Goal: Information Seeking & Learning: Learn about a topic

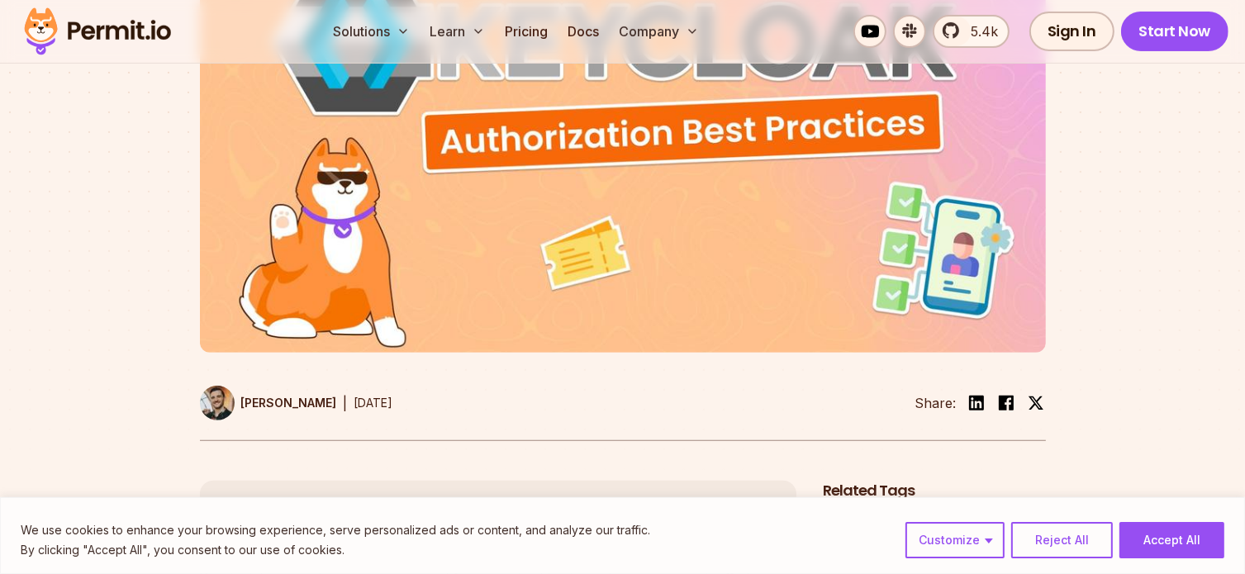
scroll to position [496, 0]
click at [1153, 535] on button "Accept All" at bounding box center [1171, 540] width 105 height 36
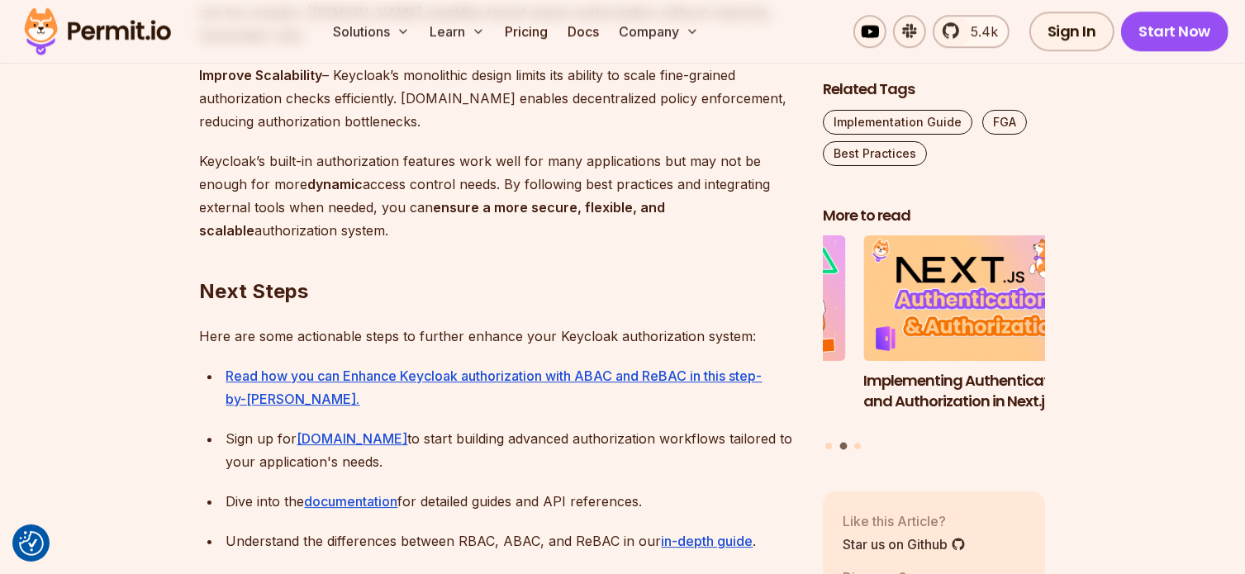
scroll to position [5203, 0]
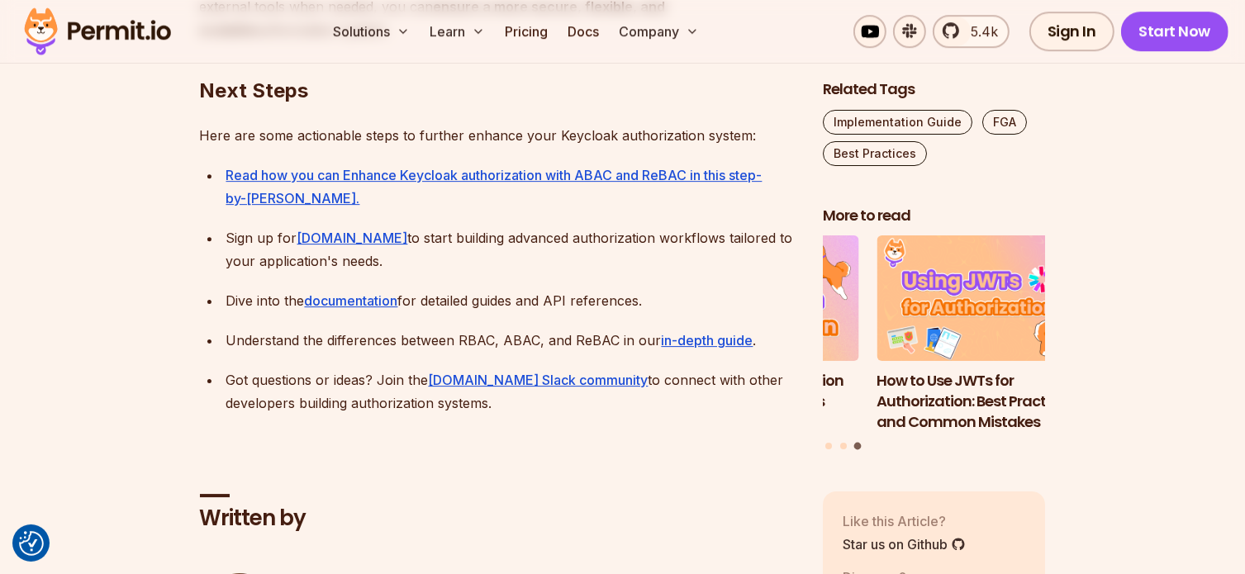
click at [99, 21] on img at bounding box center [98, 31] width 162 height 56
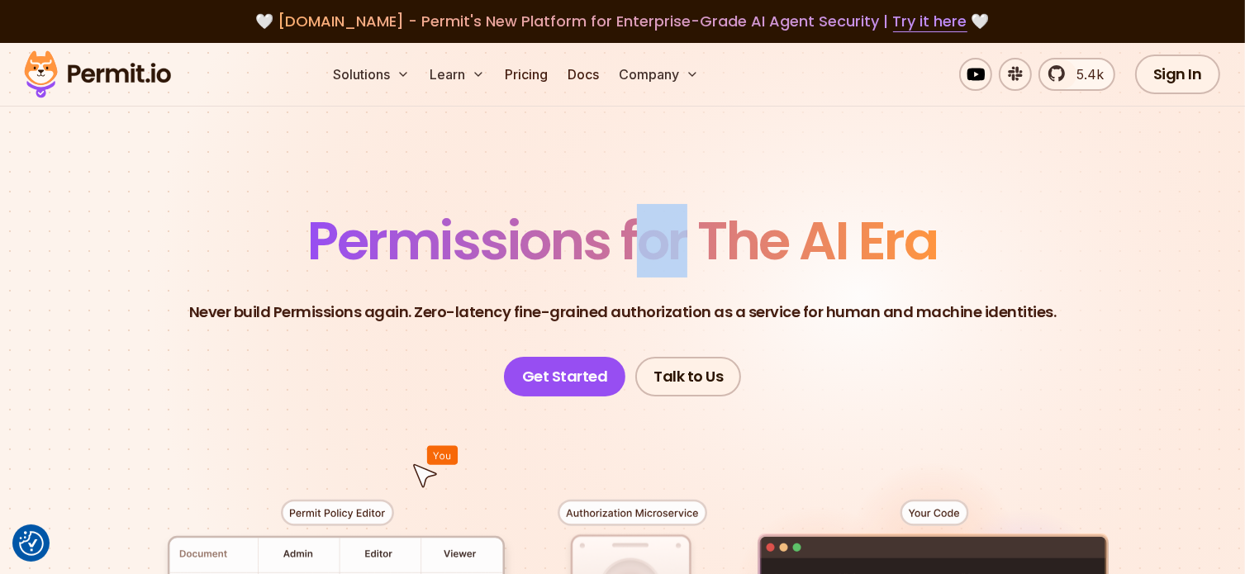
drag, startPoint x: 629, startPoint y: 243, endPoint x: 680, endPoint y: 241, distance: 51.2
click at [680, 241] on span "Permissions for The AI Era" at bounding box center [622, 241] width 629 height 74
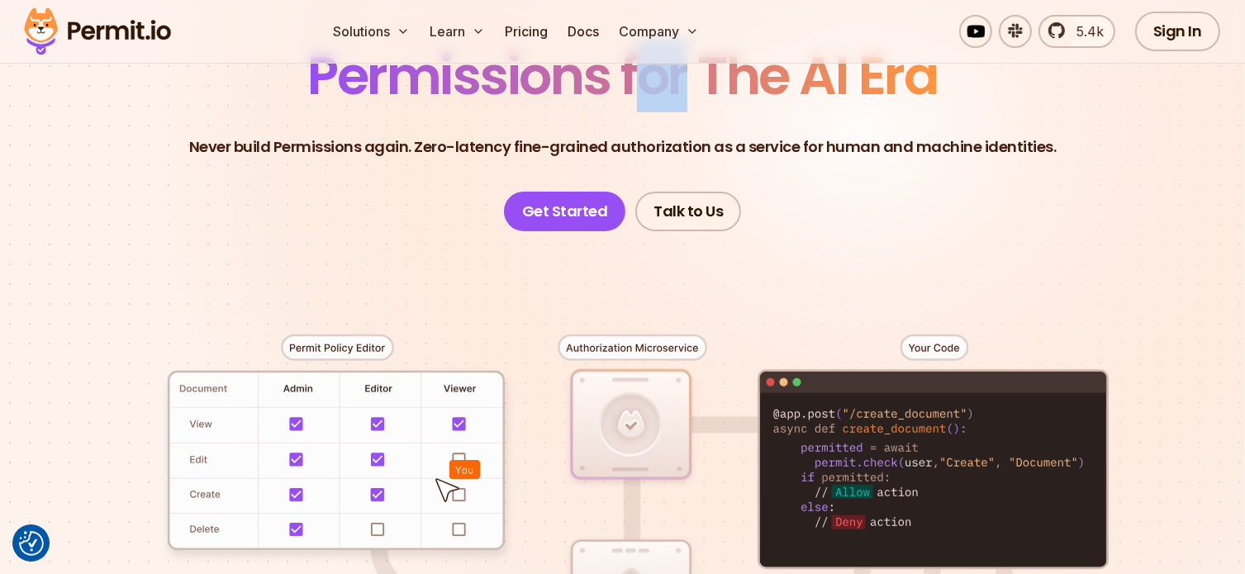
scroll to position [165, 0]
click at [611, 153] on p "Never build Permissions again. Zero-latency fine-grained authorization as a ser…" at bounding box center [622, 146] width 867 height 23
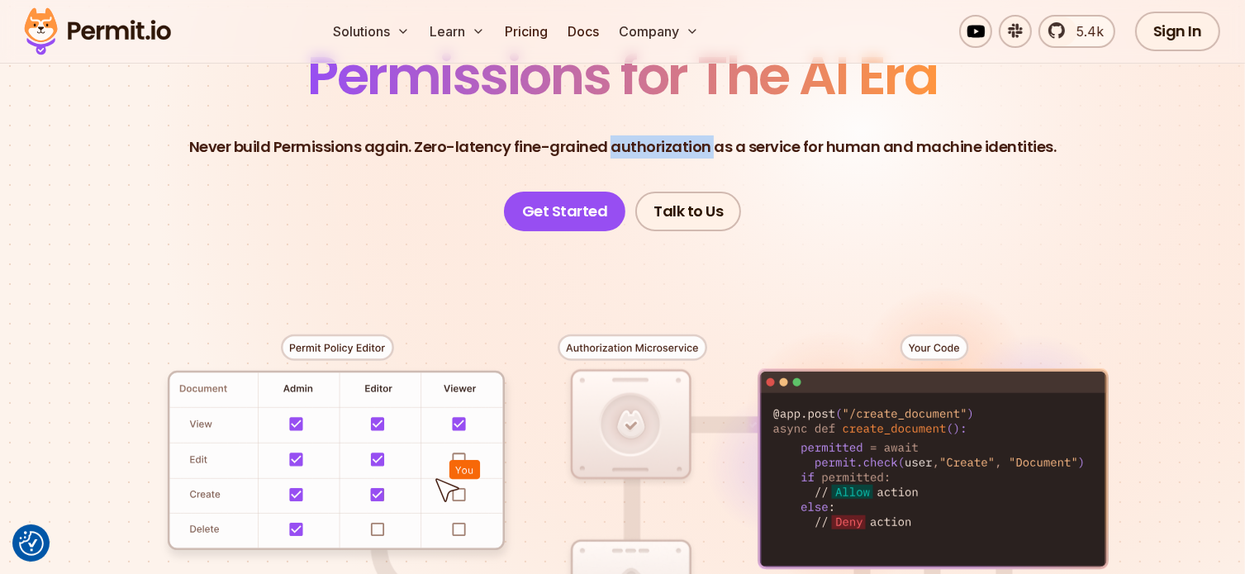
click at [611, 153] on p "Never build Permissions again. Zero-latency fine-grained authorization as a ser…" at bounding box center [622, 146] width 867 height 23
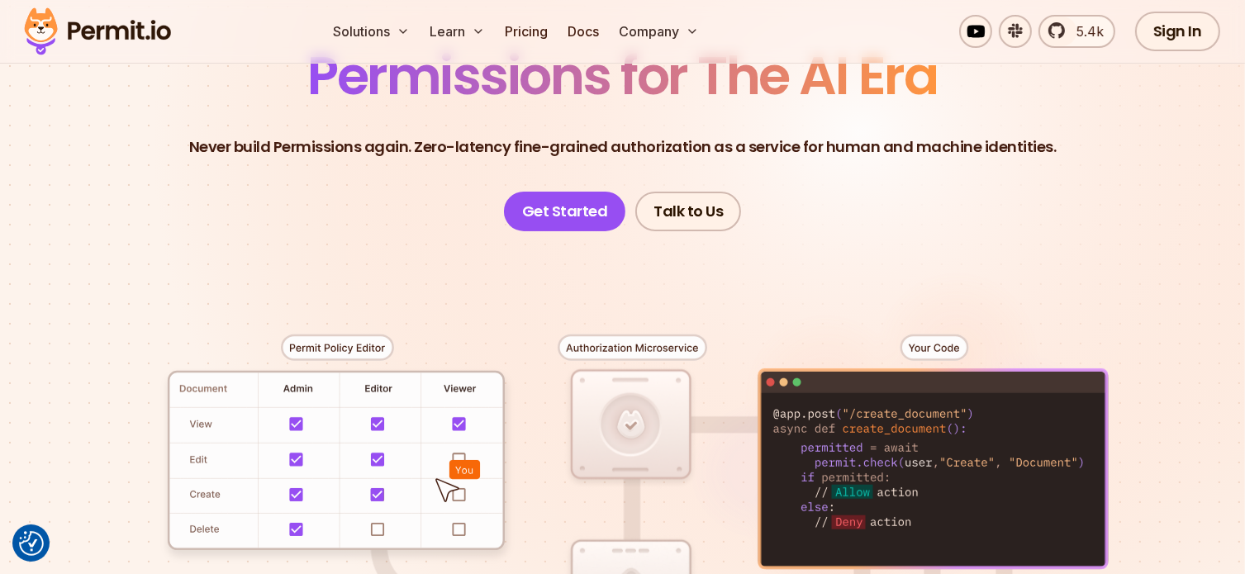
click at [599, 143] on p "Never build Permissions again. Zero-latency fine-grained authorization as a ser…" at bounding box center [622, 146] width 867 height 23
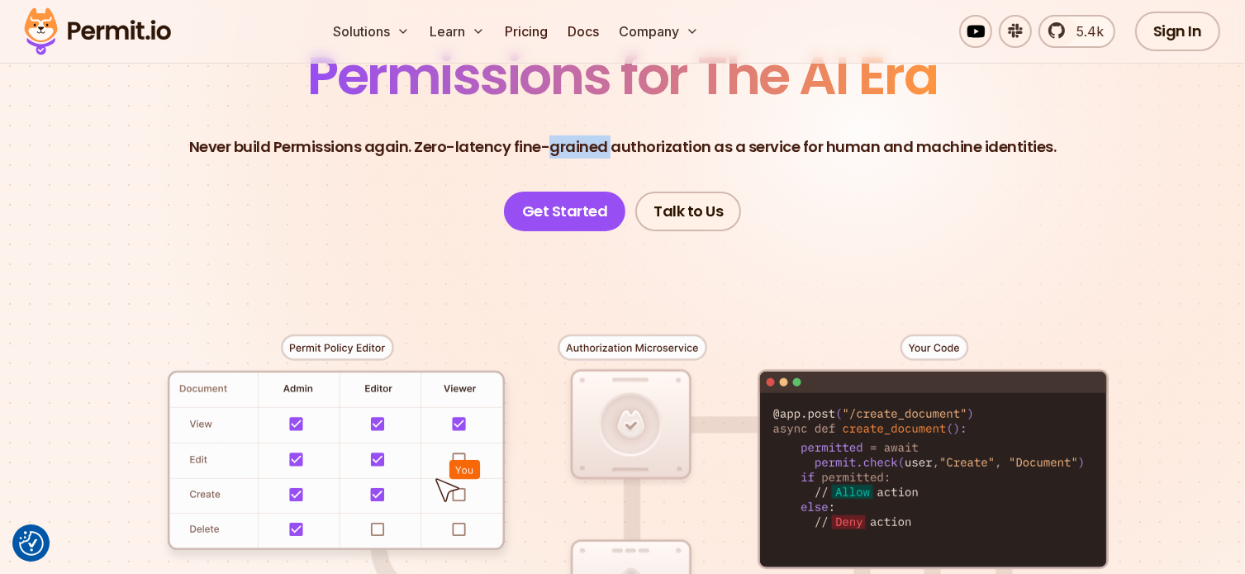
click at [599, 143] on p "Never build Permissions again. Zero-latency fine-grained authorization as a ser…" at bounding box center [622, 146] width 867 height 23
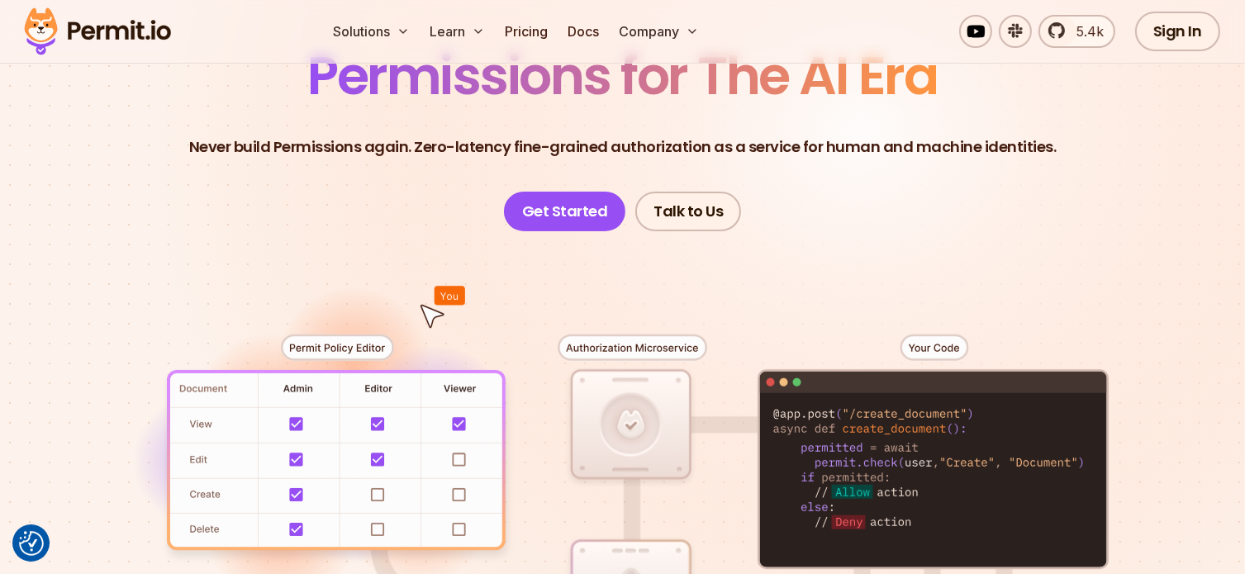
click at [824, 235] on div at bounding box center [623, 535] width 1156 height 608
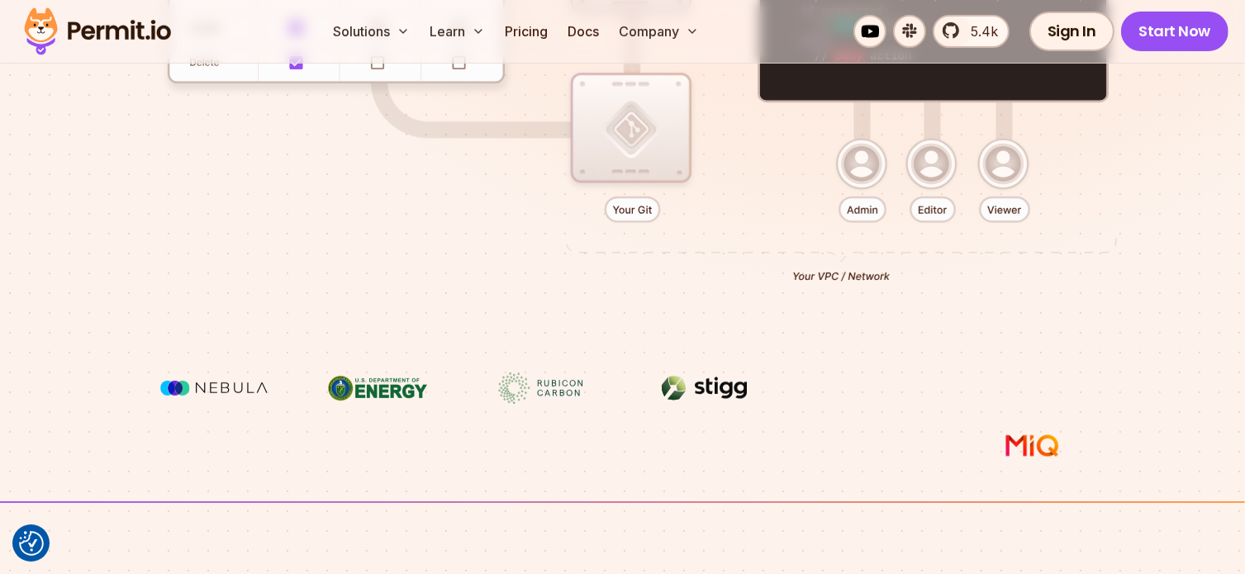
scroll to position [667, 0]
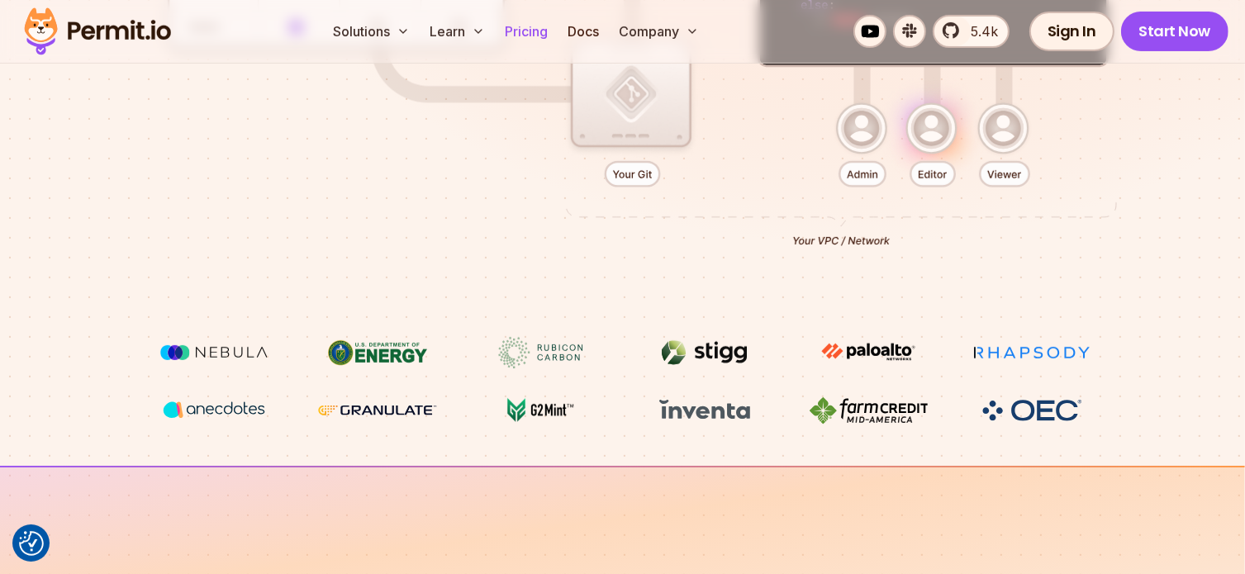
click at [519, 38] on link "Pricing" at bounding box center [526, 31] width 56 height 33
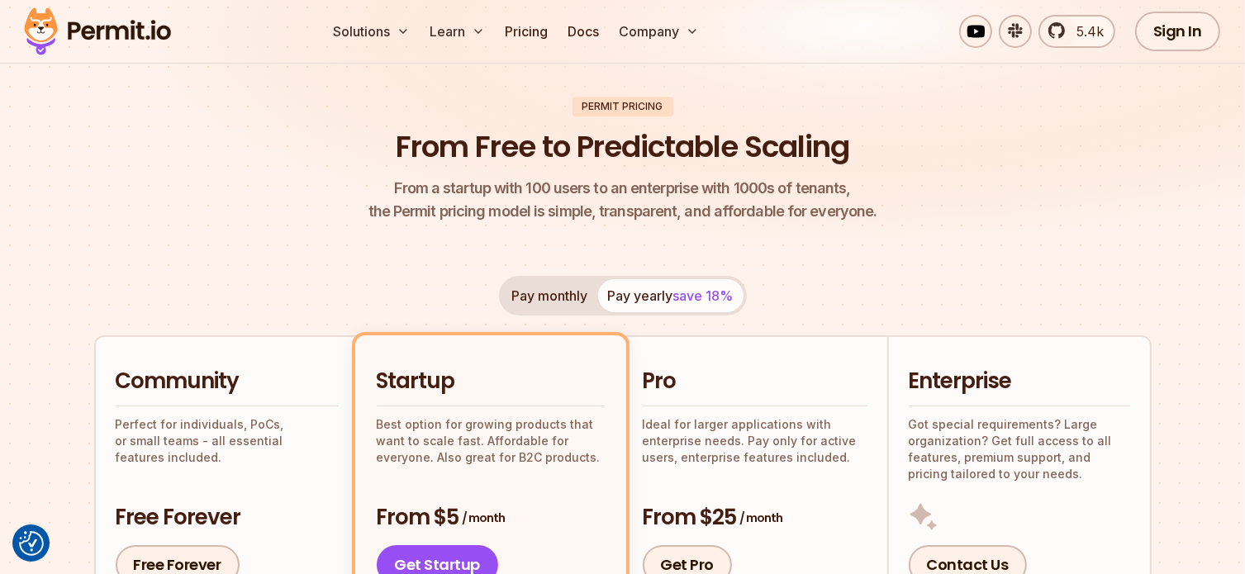
scroll to position [330, 0]
